Goal: Transaction & Acquisition: Obtain resource

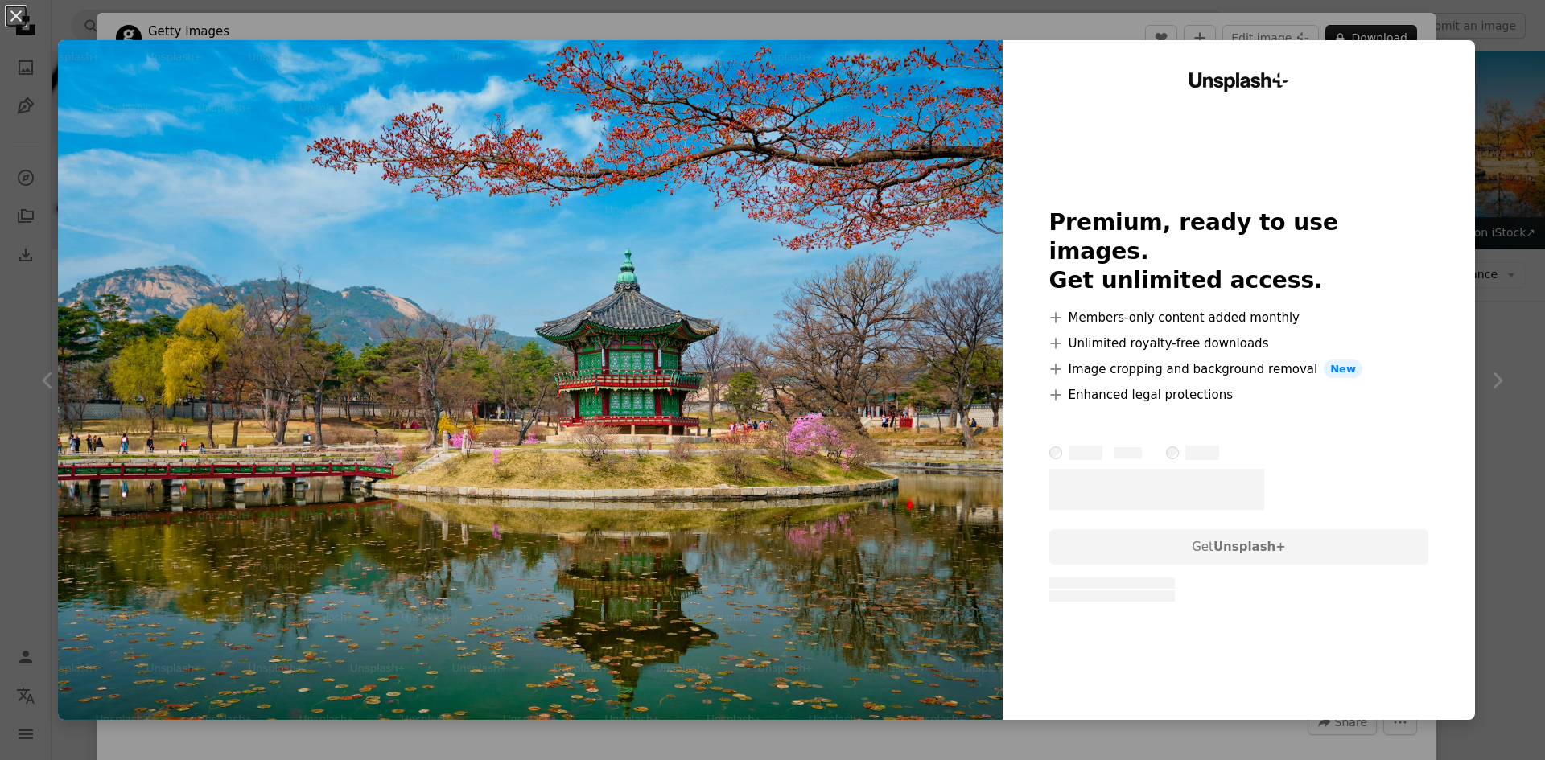
scroll to position [1046, 0]
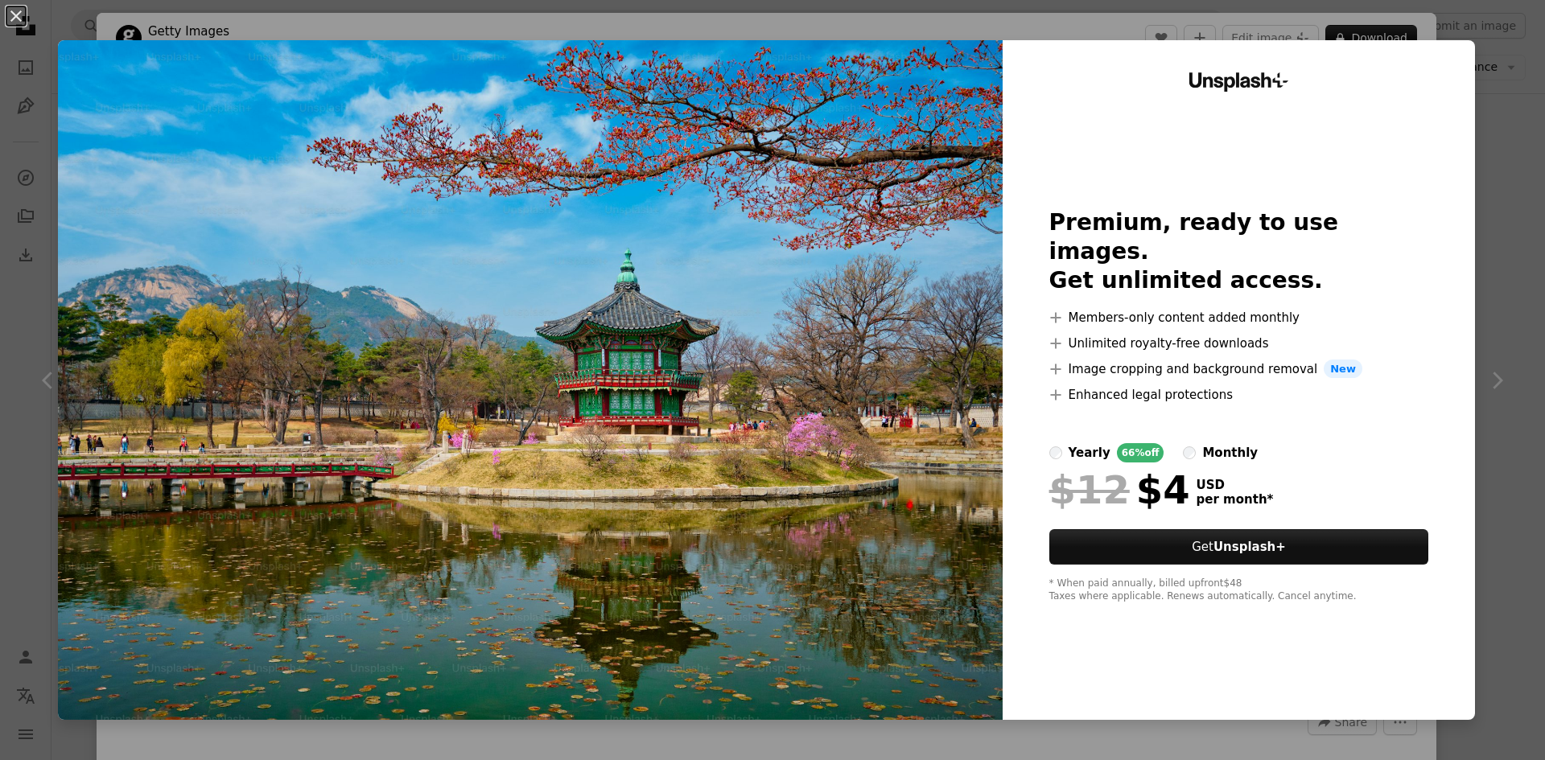
click at [1489, 98] on div "An X shape Unsplash+ Premium, ready to use images. Get unlimited access. A plus…" at bounding box center [772, 380] width 1545 height 760
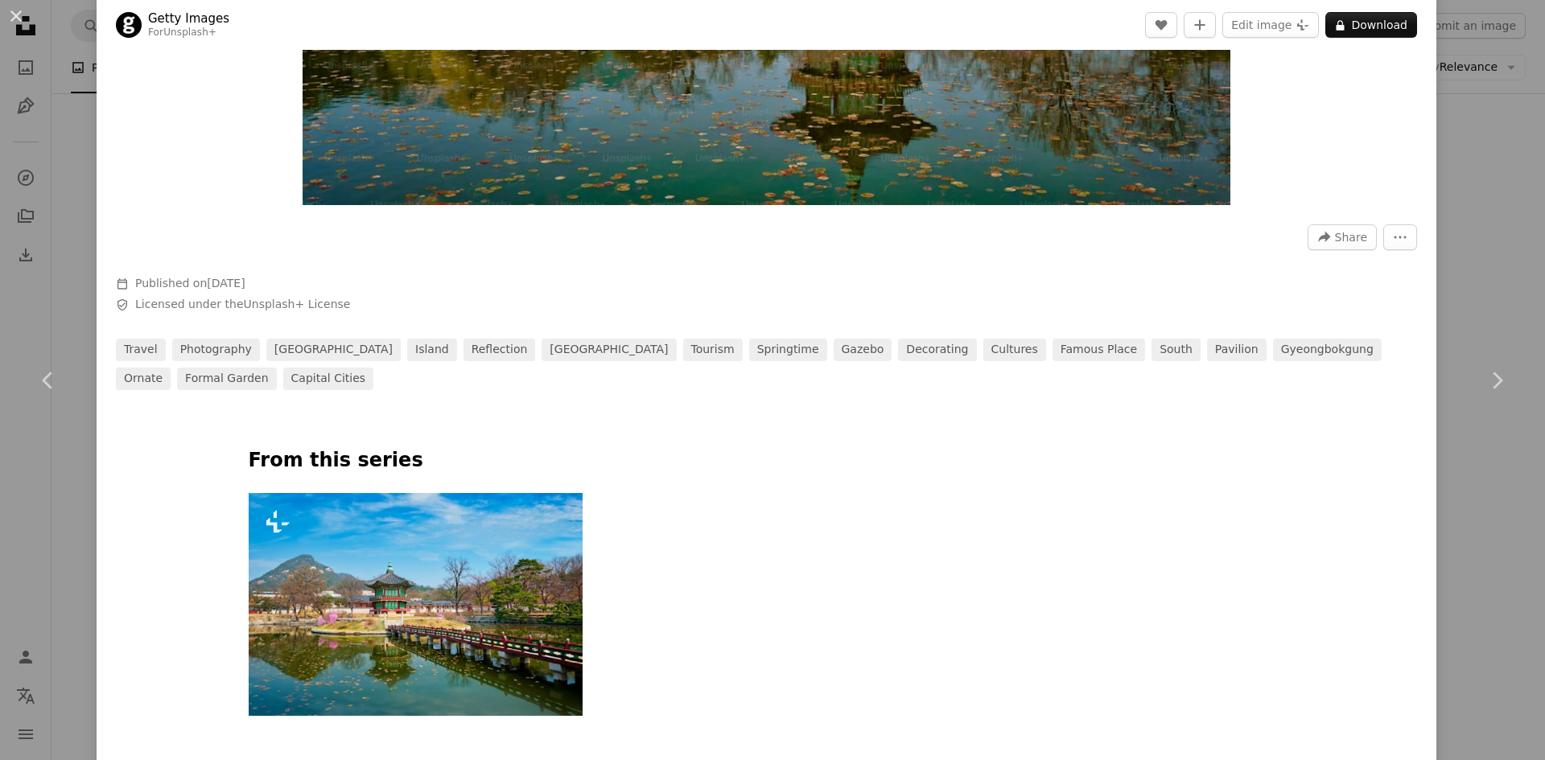
scroll to position [563, 0]
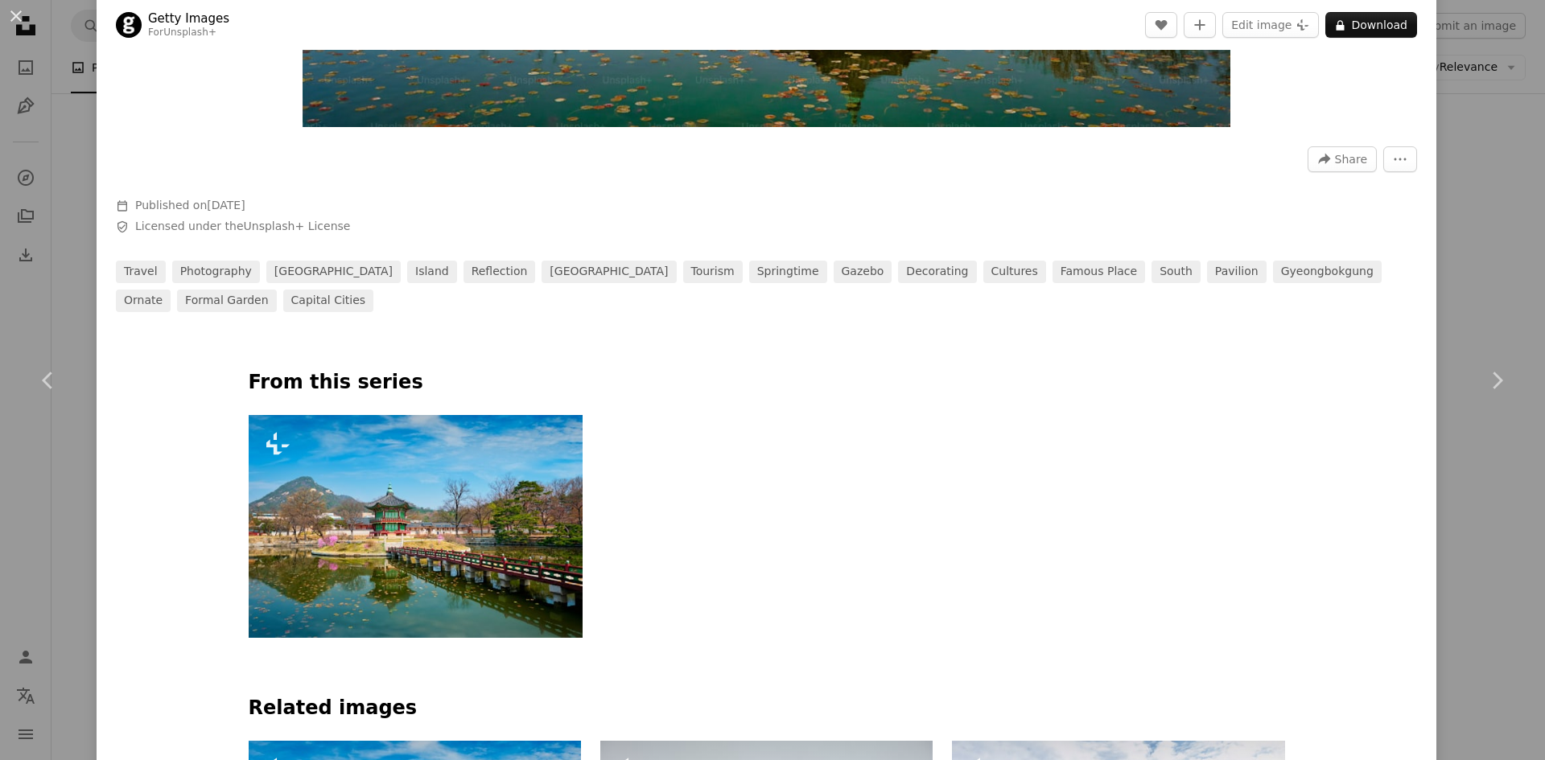
click at [504, 452] on img at bounding box center [416, 526] width 335 height 223
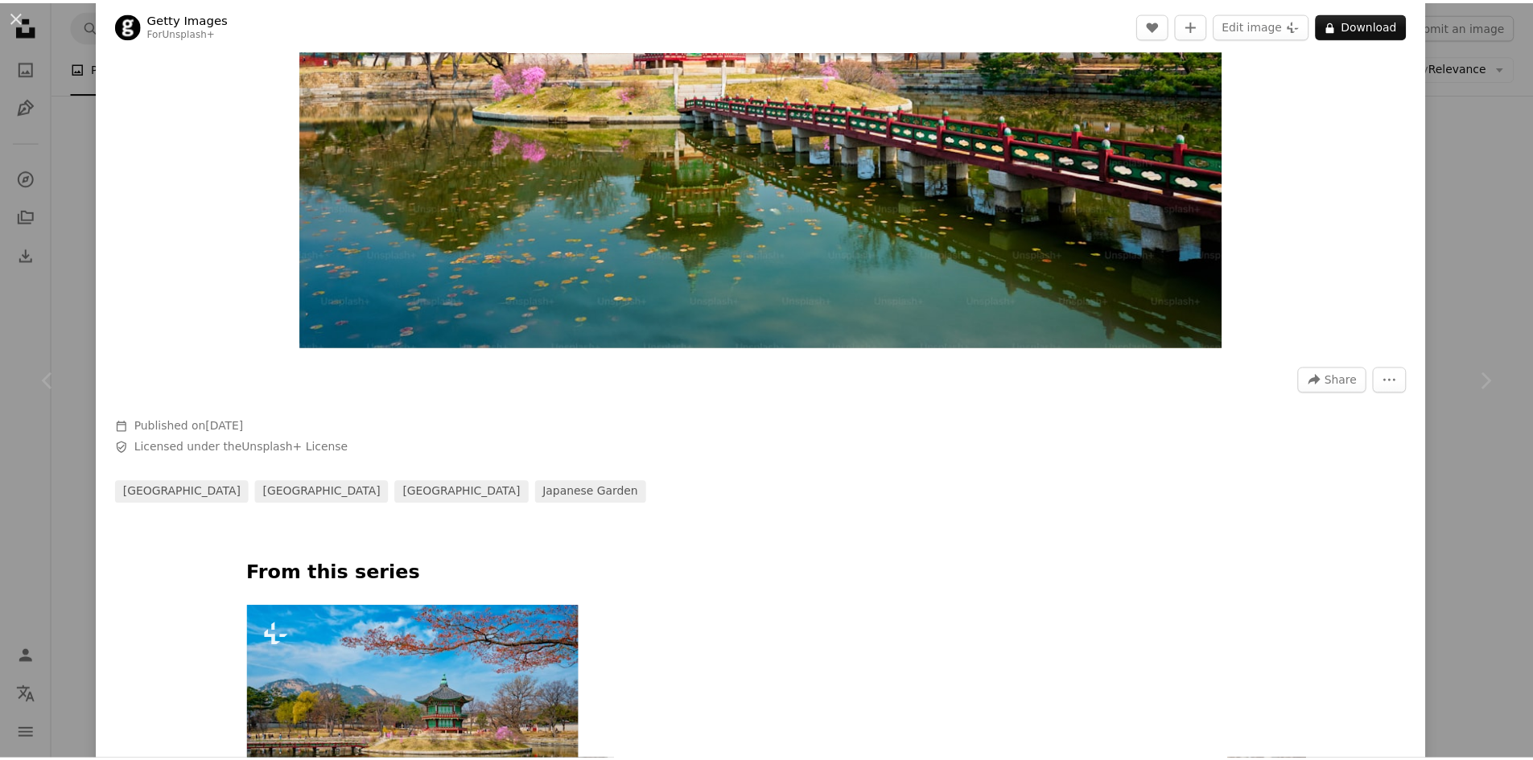
scroll to position [483, 0]
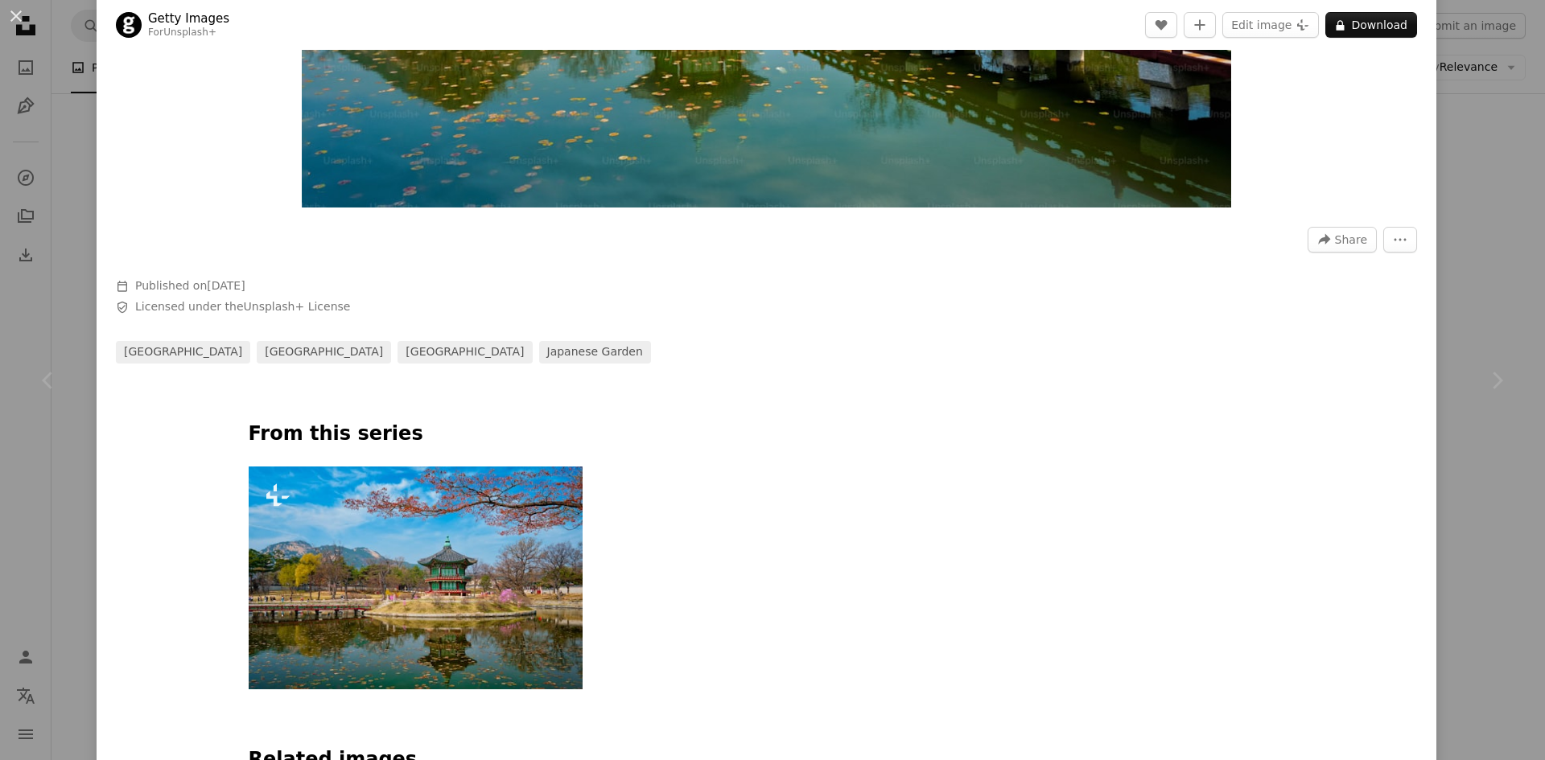
click at [1438, 183] on div "An X shape Chevron left Chevron right Getty Images For Unsplash+ A heart A plus…" at bounding box center [772, 380] width 1545 height 760
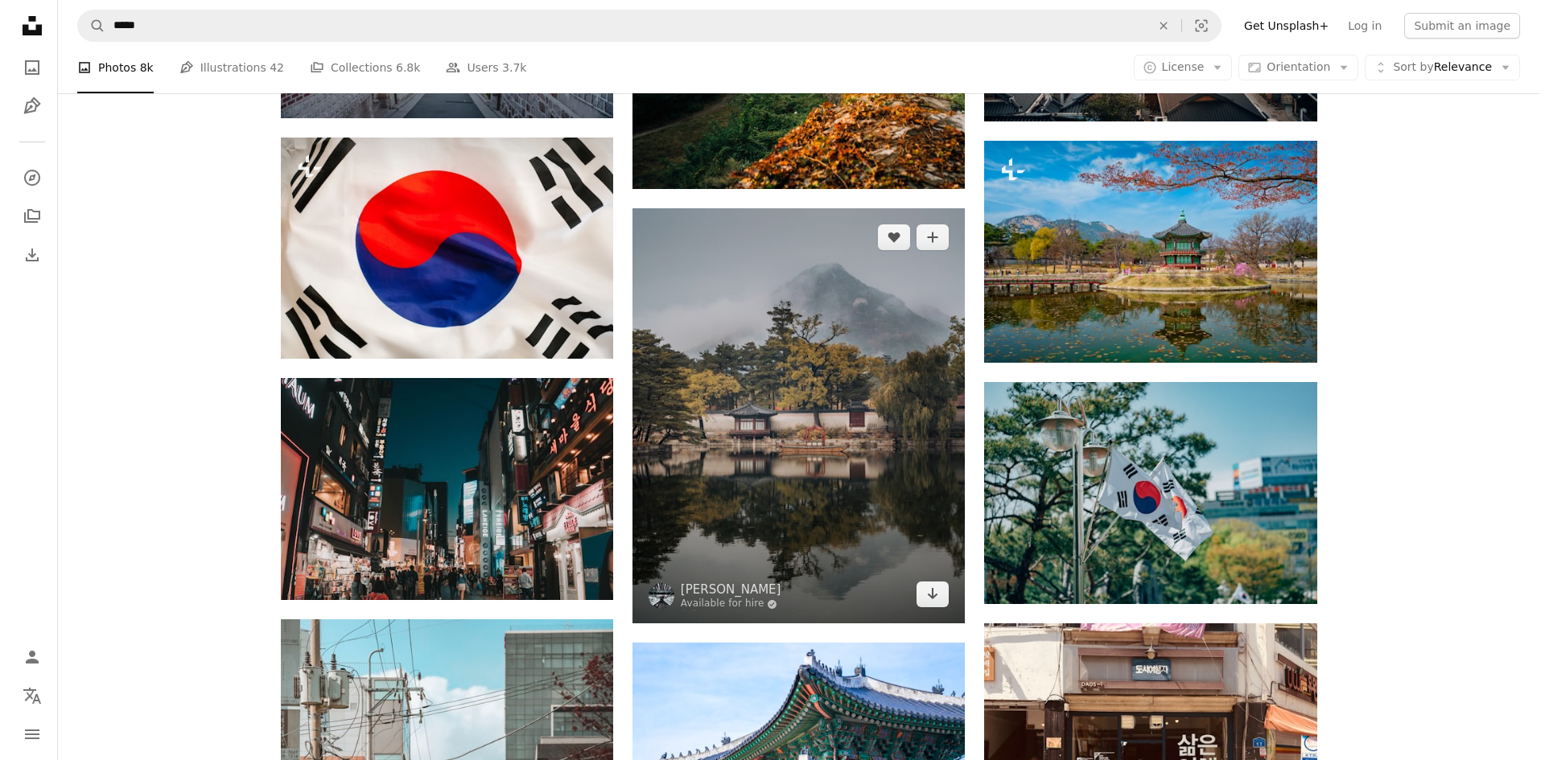
scroll to position [885, 0]
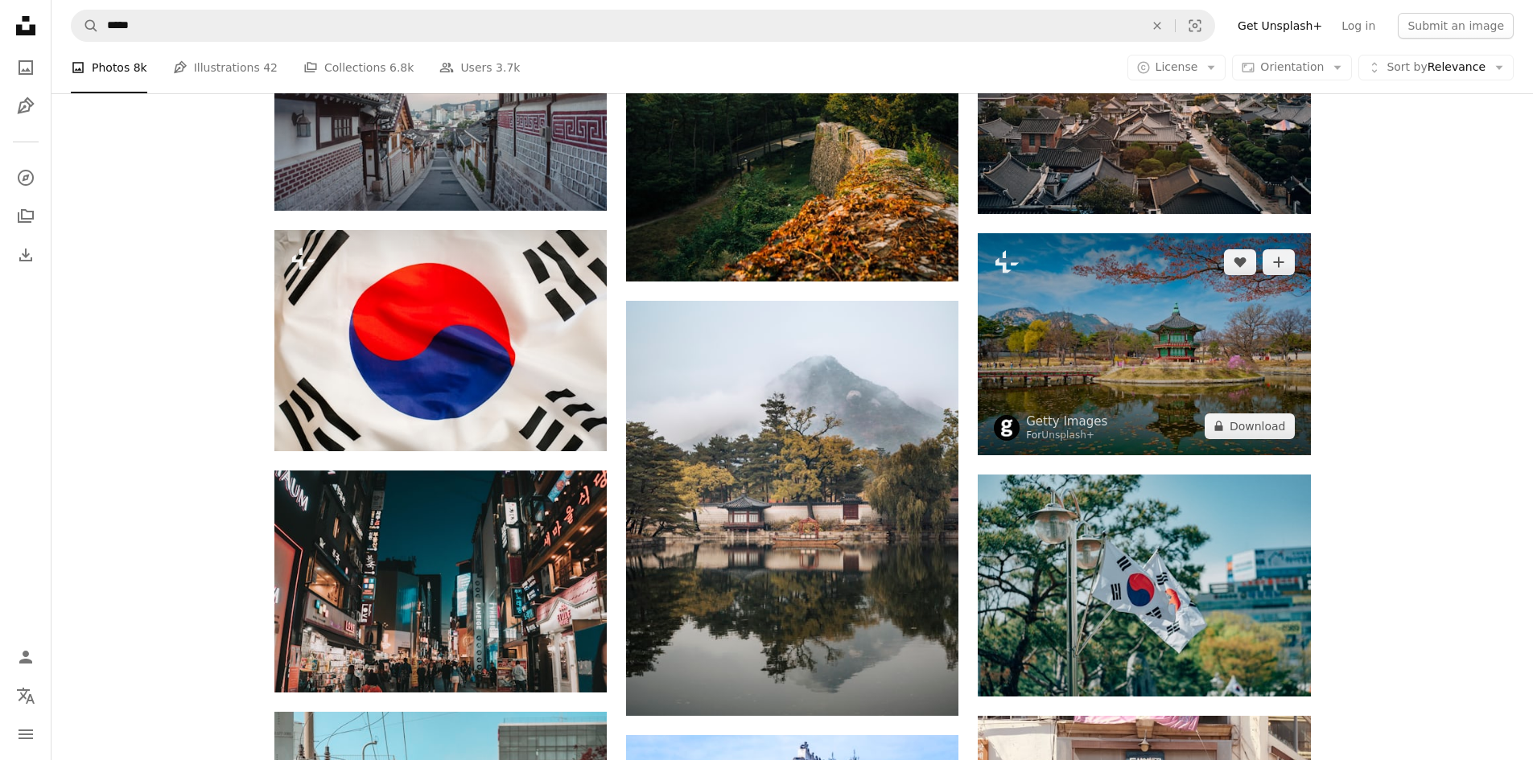
click at [1112, 324] on img at bounding box center [1144, 344] width 332 height 222
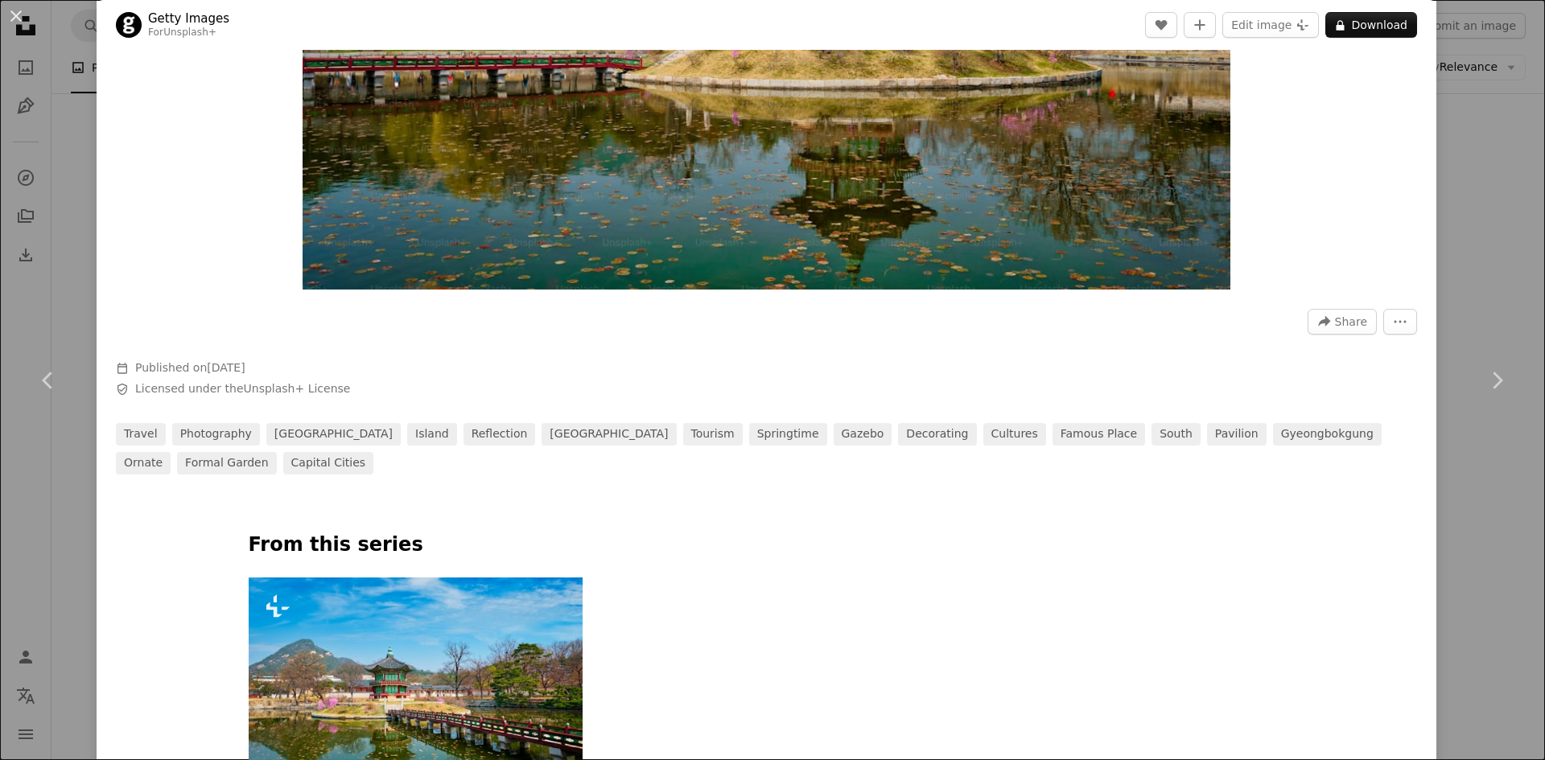
scroll to position [402, 0]
